Goal: Information Seeking & Learning: Learn about a topic

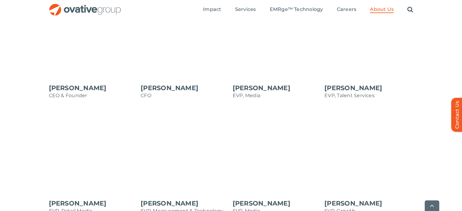
scroll to position [573, 0]
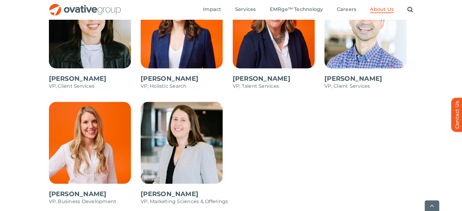
scroll to position [1010, 0]
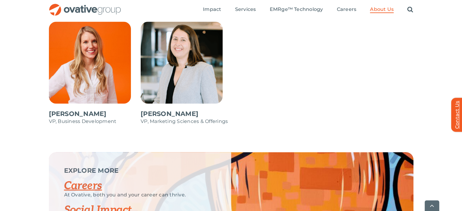
click at [456, 114] on link "Contact Us" at bounding box center [460, 115] width 18 height 34
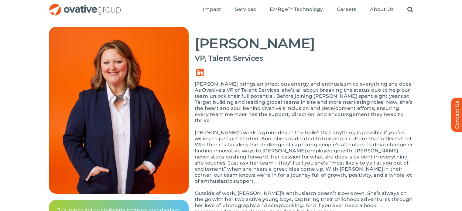
scroll to position [38, 0]
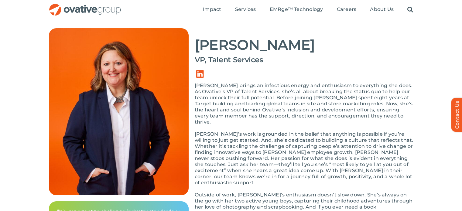
drag, startPoint x: 467, startPoint y: 48, endPoint x: 456, endPoint y: 62, distance: 17.4
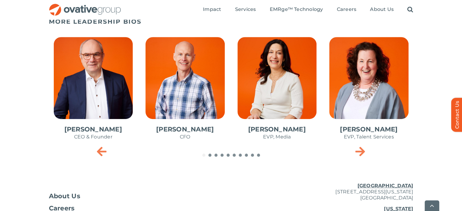
scroll to position [355, 0]
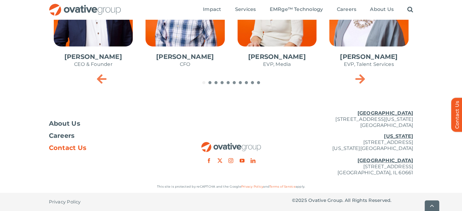
click at [73, 147] on span "Contact Us" at bounding box center [68, 148] width 38 height 6
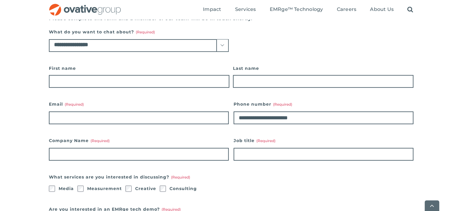
scroll to position [128, 0]
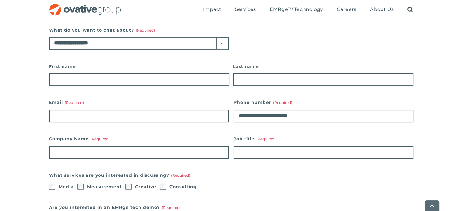
click at [212, 44] on select "**********" at bounding box center [139, 43] width 180 height 13
select select "**********"
click at [49, 37] on select "**********" at bounding box center [139, 43] width 180 height 13
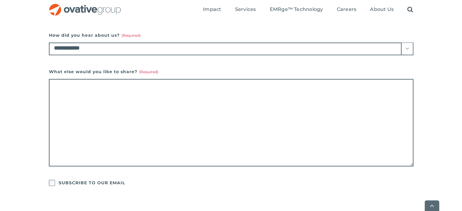
scroll to position [231, 0]
click at [393, 51] on select "**********" at bounding box center [231, 49] width 365 height 13
click at [362, 105] on textarea "What else would you like to share? (Required)" at bounding box center [231, 124] width 365 height 88
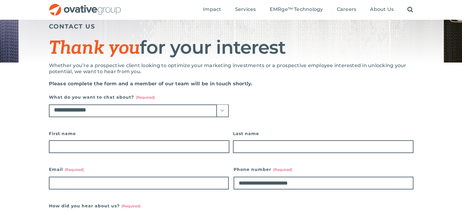
scroll to position [56, 0]
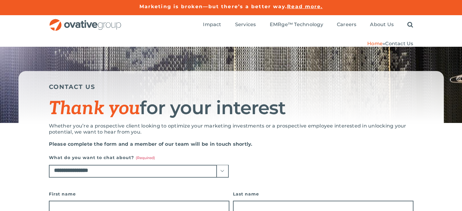
click at [409, 99] on h1 "Thank you for your interest" at bounding box center [231, 108] width 365 height 20
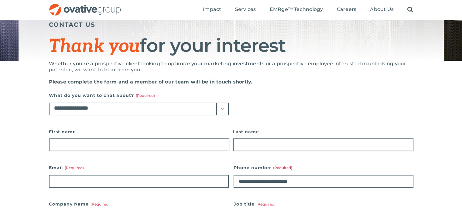
scroll to position [36, 0]
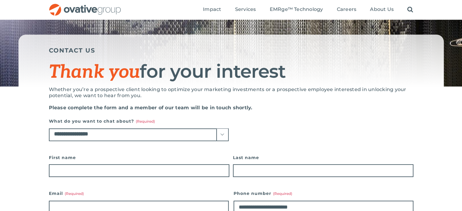
click at [126, 131] on select "**********" at bounding box center [139, 135] width 180 height 13
select select "**********"
click at [49, 129] on select "**********" at bounding box center [139, 135] width 180 height 13
click at [133, 88] on p "Whether you’re a prospective client looking to optimize your marketing investme…" at bounding box center [231, 93] width 365 height 12
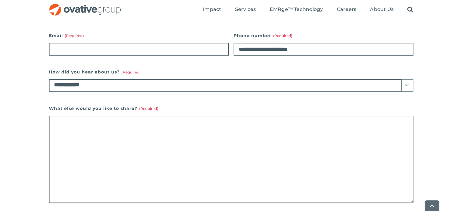
scroll to position [219, 0]
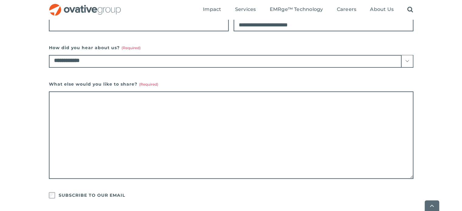
click at [115, 60] on select "**********" at bounding box center [231, 61] width 365 height 13
click at [114, 60] on select "**********" at bounding box center [231, 61] width 365 height 13
click at [29, 74] on div "**********" at bounding box center [231, 86] width 462 height 365
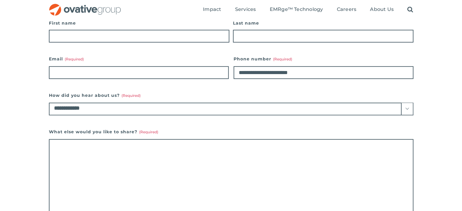
scroll to position [170, 0]
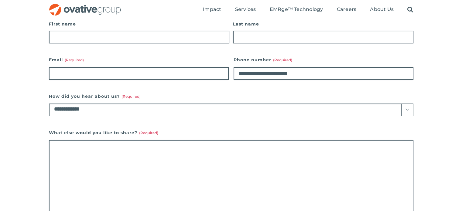
click at [83, 113] on select "**********" at bounding box center [231, 110] width 365 height 13
click at [46, 105] on div "**********" at bounding box center [231, 135] width 462 height 365
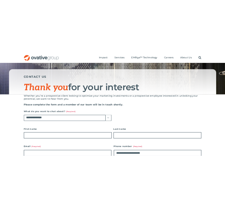
scroll to position [24, 0]
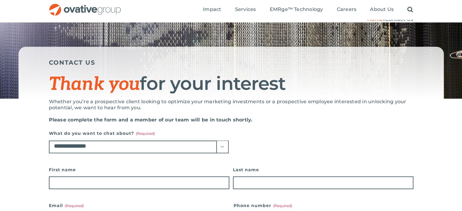
click at [67, 147] on select "**********" at bounding box center [139, 147] width 180 height 13
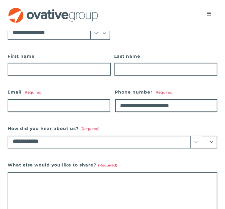
scroll to position [122, 0]
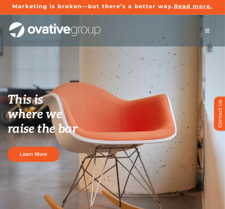
click at [210, 38] on div "Search for: * Toggle Navigation Impact Expert Insights Case Studies Awards & Pr…" at bounding box center [112, 31] width 206 height 32
click at [206, 28] on span "Menu" at bounding box center [207, 30] width 5 height 5
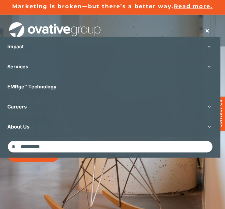
click at [206, 28] on span "Menu" at bounding box center [207, 30] width 5 height 5
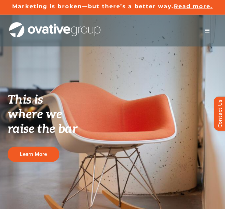
click at [206, 28] on span "Menu" at bounding box center [207, 30] width 5 height 5
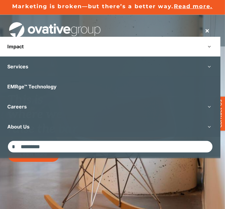
click at [213, 40] on button "Open submenu of Impact" at bounding box center [209, 47] width 22 height 20
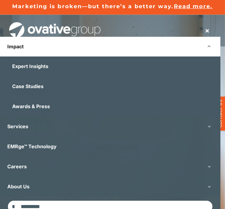
click at [213, 40] on button "Open submenu of Impact" at bounding box center [209, 47] width 22 height 20
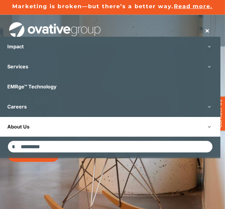
click at [209, 132] on button "Open submenu of About Us" at bounding box center [209, 127] width 22 height 20
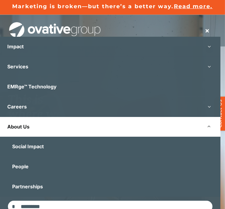
scroll to position [12, 0]
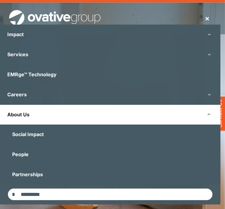
click at [22, 106] on link "About Us" at bounding box center [110, 115] width 220 height 20
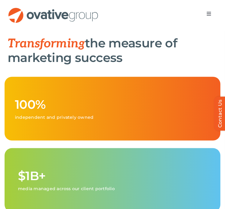
scroll to position [280, 0]
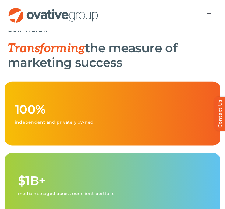
click at [162, 68] on h1 "Transforming the measure of marketing success" at bounding box center [112, 55] width 209 height 29
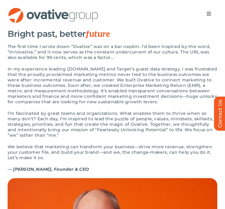
scroll to position [608, 0]
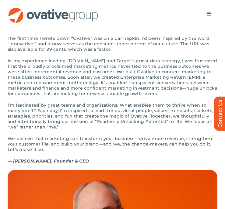
click at [184, 51] on p "The first time I wrote down “Ovative” was on a bar napkin. I’d been inspired by…" at bounding box center [112, 44] width 209 height 16
click at [205, 31] on h3 "Bright past, better future" at bounding box center [112, 26] width 209 height 10
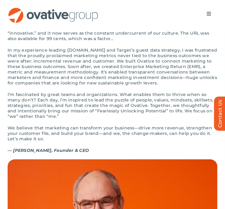
click at [138, 86] on p "In my experience leading Target.com and Target’s guest data strategy, I was fru…" at bounding box center [112, 66] width 209 height 38
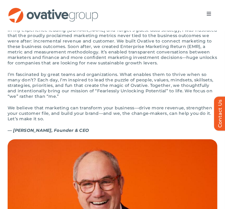
scroll to position [657, 0]
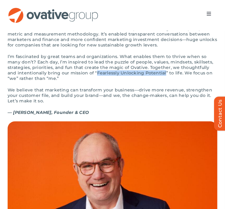
drag, startPoint x: 131, startPoint y: 82, endPoint x: 199, endPoint y: 85, distance: 68.5
click at [199, 81] on p "I’m fascinated by great teams and organizations. What enables them to thrive wh…" at bounding box center [112, 67] width 209 height 27
click at [156, 104] on p "We believe that marketing can transform your business—drive more revenue, stren…" at bounding box center [112, 95] width 209 height 16
click at [97, 104] on p "We believe that marketing can transform your business—drive more revenue, stren…" at bounding box center [112, 95] width 209 height 16
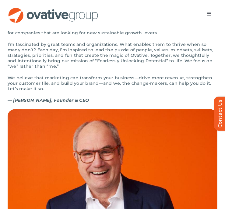
click at [97, 106] on div "The first time I wrote down “Ovative” was on a bar napkin. I’d been inspired by…" at bounding box center [112, 42] width 209 height 134
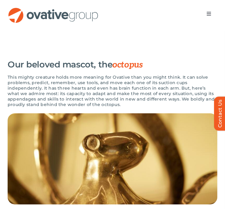
scroll to position [1058, 0]
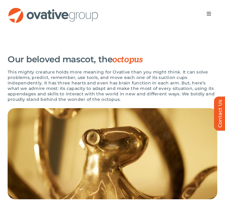
click at [160, 69] on p "This mighty creature holds more meaning for Ovative than you might think. It ca…" at bounding box center [112, 85] width 209 height 33
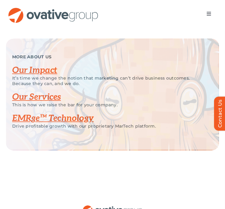
scroll to position [1228, 0]
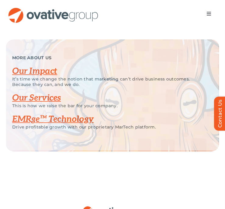
click at [160, 67] on h3 "Our Impact" at bounding box center [107, 72] width 191 height 10
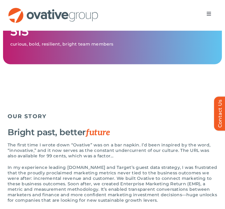
scroll to position [505, 0]
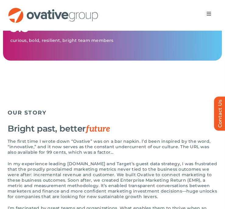
click at [119, 82] on div "Home » About Us ABOUT US Fearlessly unlocking potential We’re here for the fear…" at bounding box center [112, 208] width 206 height 1334
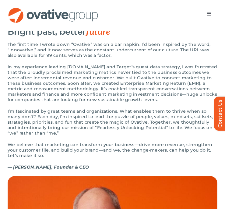
scroll to position [590, 0]
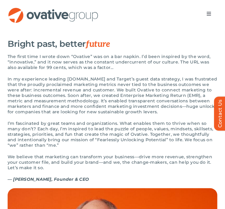
click at [116, 115] on p "In my experience leading Target.com and Target’s guest data strategy, I was fru…" at bounding box center [112, 95] width 209 height 38
click at [135, 42] on div "OUR STORY Bright past, better future The first time I wrote down “Ovative” was …" at bounding box center [112, 105] width 209 height 167
click at [139, 126] on div "The first time I wrote down “Ovative” was on a bar napkin. I’d been inspired by…" at bounding box center [112, 121] width 209 height 134
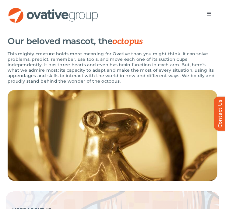
scroll to position [1088, 0]
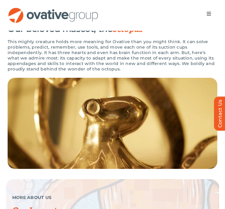
click at [170, 57] on p "This mighty creature holds more meaning for Ovative than you might think. It ca…" at bounding box center [112, 55] width 209 height 33
click at [164, 55] on p "This mighty creature holds more meaning for Ovative than you might think. It ca…" at bounding box center [112, 55] width 209 height 33
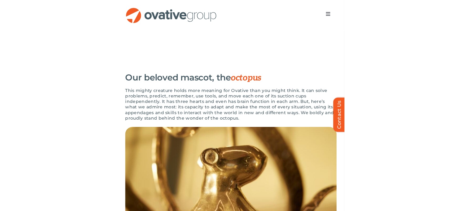
scroll to position [1040, 0]
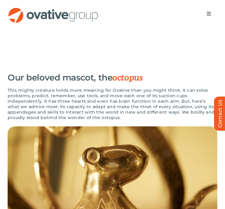
click at [172, 62] on div "Our beloved mascot, the octopus This mighty creature holds more meaning for Ova…" at bounding box center [112, 145] width 225 height 166
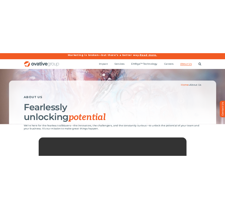
scroll to position [0, 0]
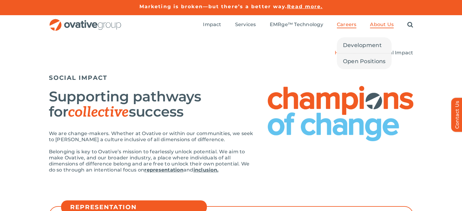
click at [224, 25] on span "Careers" at bounding box center [347, 25] width 20 height 6
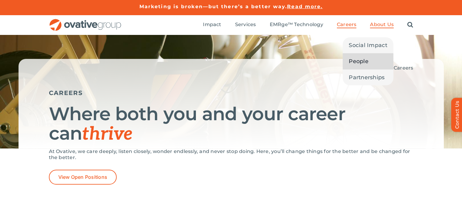
click at [359, 65] on span "People" at bounding box center [359, 61] width 20 height 9
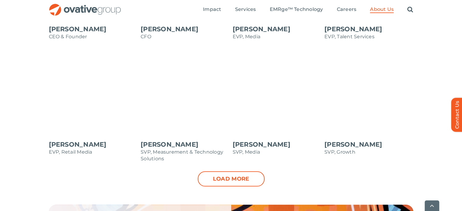
scroll to position [623, 0]
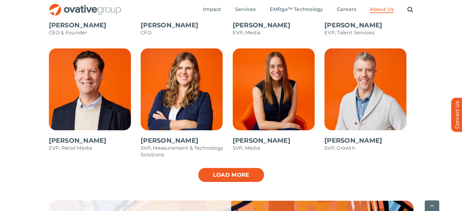
click at [225, 176] on link "Load more" at bounding box center [231, 174] width 67 height 15
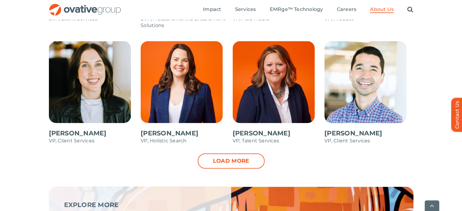
scroll to position [877, 0]
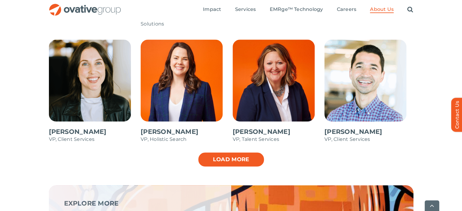
click at [252, 157] on link "Load more" at bounding box center [231, 159] width 67 height 15
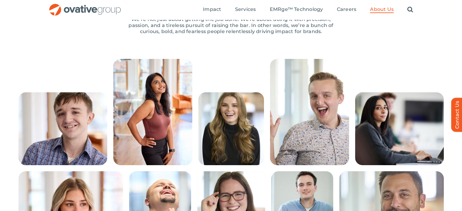
scroll to position [112, 0]
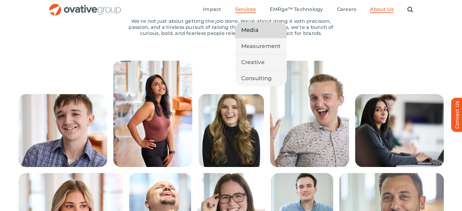
click at [250, 29] on span "Media" at bounding box center [249, 30] width 17 height 9
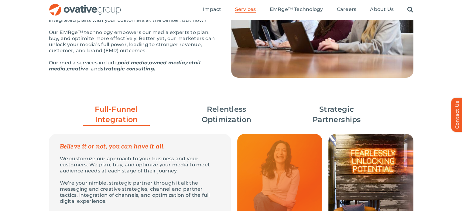
scroll to position [102, 0]
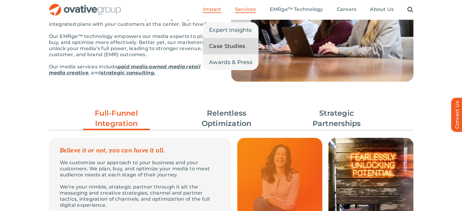
click at [233, 43] on span "Case Studies" at bounding box center [227, 46] width 36 height 9
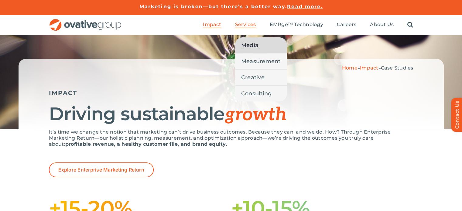
click at [261, 45] on link "Media" at bounding box center [261, 45] width 52 height 16
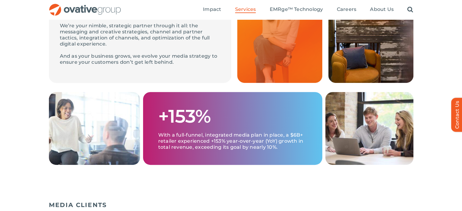
scroll to position [257, 0]
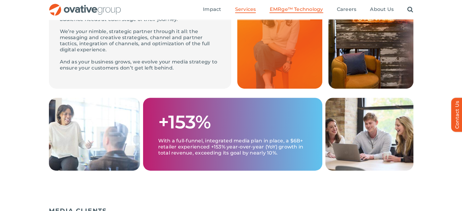
click at [291, 8] on span "EMRge™ Technology" at bounding box center [296, 9] width 53 height 6
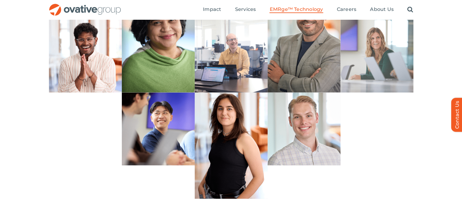
scroll to position [1731, 0]
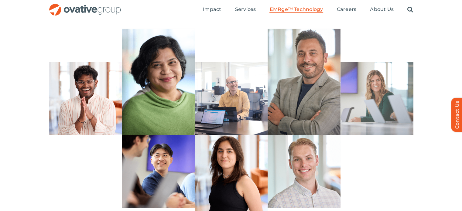
click at [460, 163] on div "Bryce, Solutions Architect [PERSON_NAME] Analyst, Reporting & Data Management […" at bounding box center [231, 200] width 462 height 131
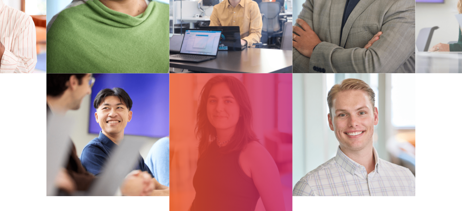
scroll to position [1760, 0]
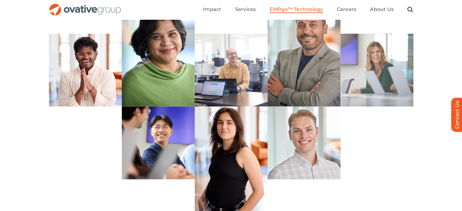
click at [398, 169] on div "Bryce, Solutions Architect [PERSON_NAME] Analyst, Reporting & Data Management […" at bounding box center [231, 160] width 365 height 106
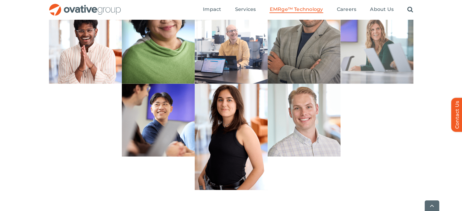
scroll to position [1784, 0]
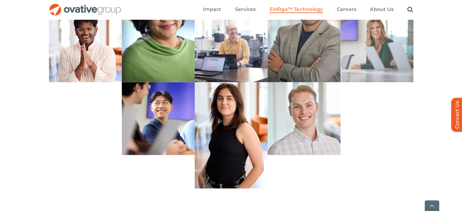
click at [433, 75] on div "[PERSON_NAME], Manager, Reporting & Data Management [PERSON_NAME], Director, Da…" at bounding box center [231, 29] width 462 height 106
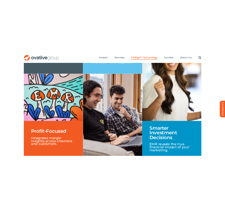
scroll to position [994, 0]
